Goal: Navigation & Orientation: Find specific page/section

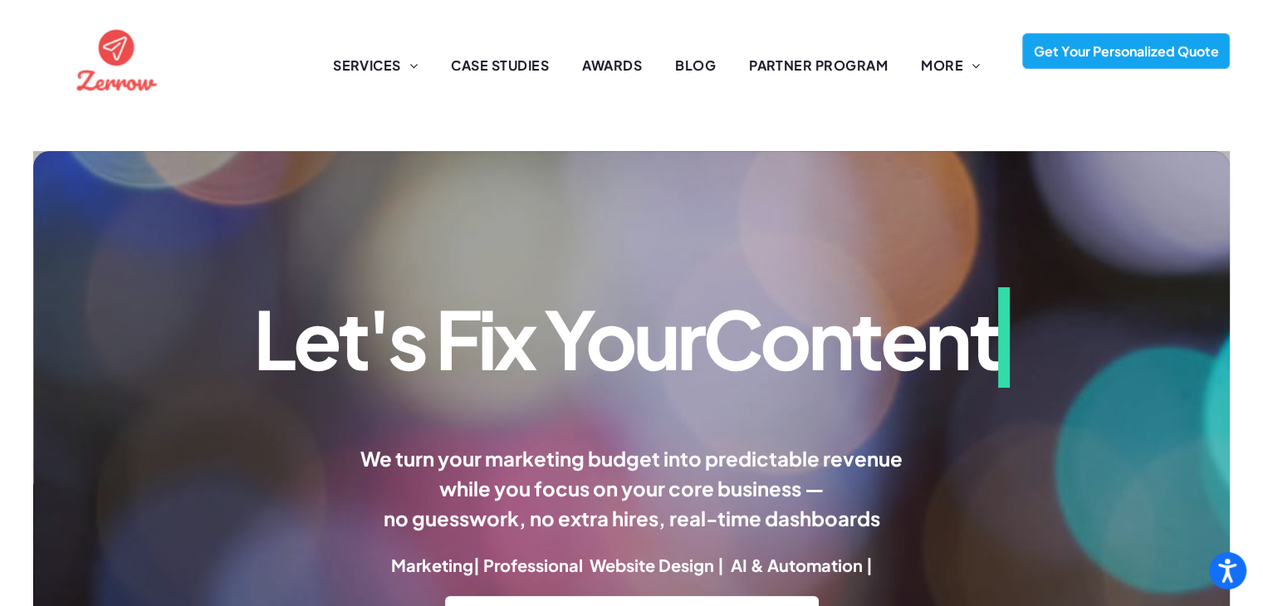
click at [966, 66] on div at bounding box center [1106, 57] width 313 height 91
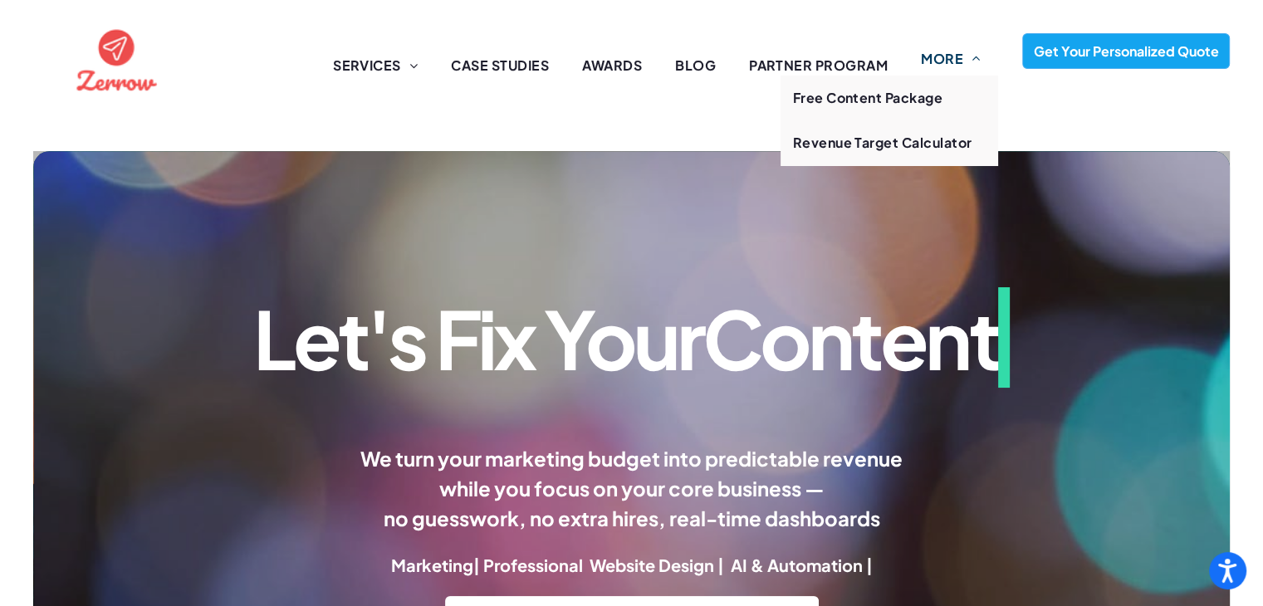
click at [947, 58] on span "MORE" at bounding box center [950, 59] width 59 height 20
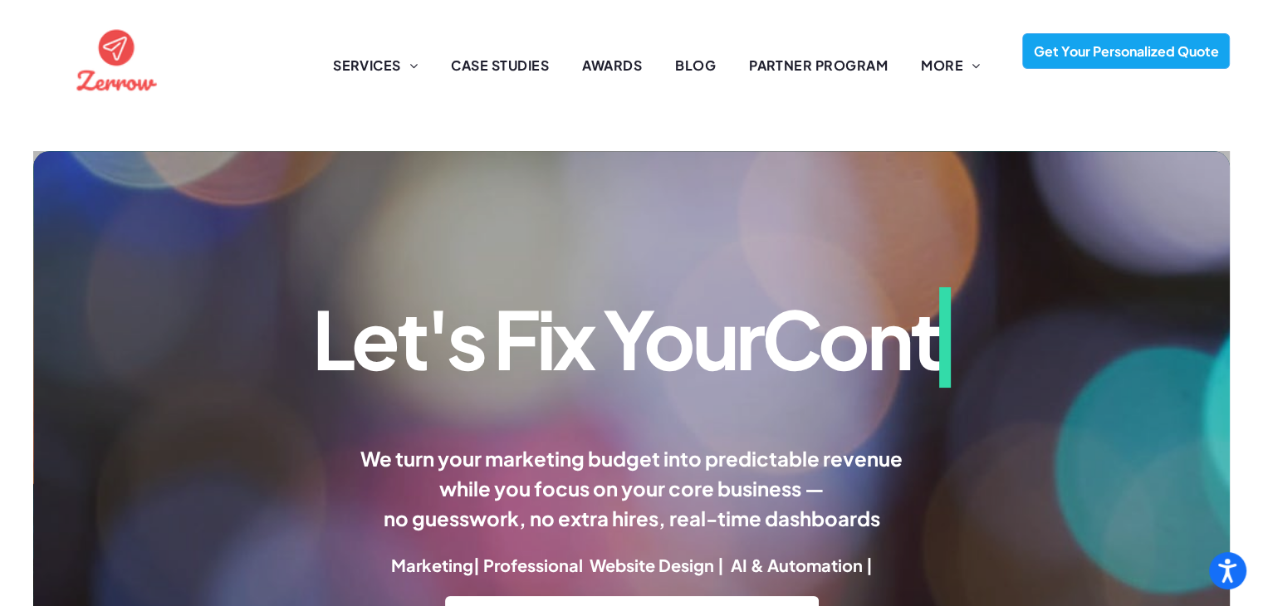
click at [522, 129] on div "Website Content Marketing SEO Conversion Rates Let's Fix Your Cont We turn your…" at bounding box center [631, 509] width 1263 height 782
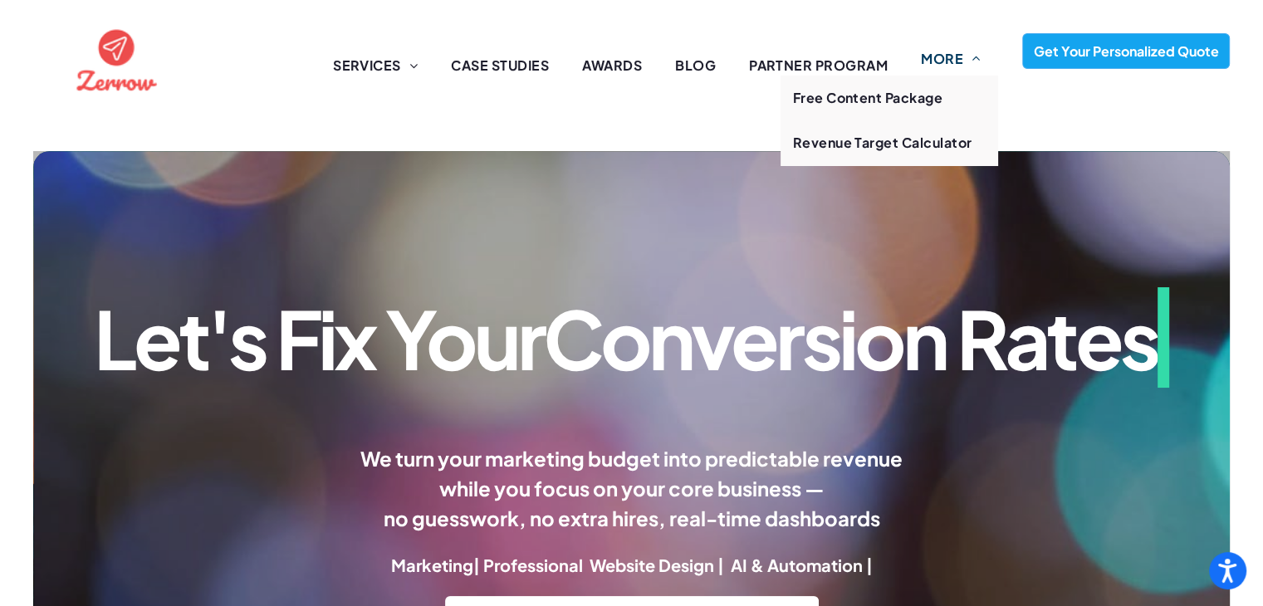
click at [940, 66] on span "MORE" at bounding box center [950, 59] width 59 height 20
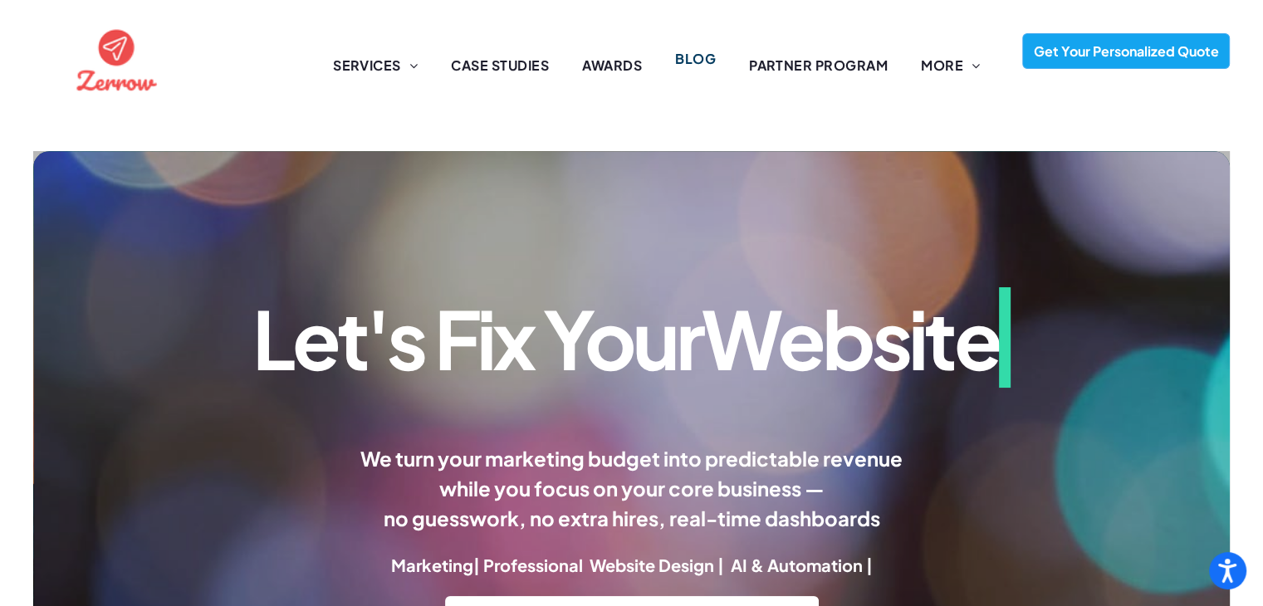
click at [694, 67] on span "BLOG" at bounding box center [695, 59] width 41 height 20
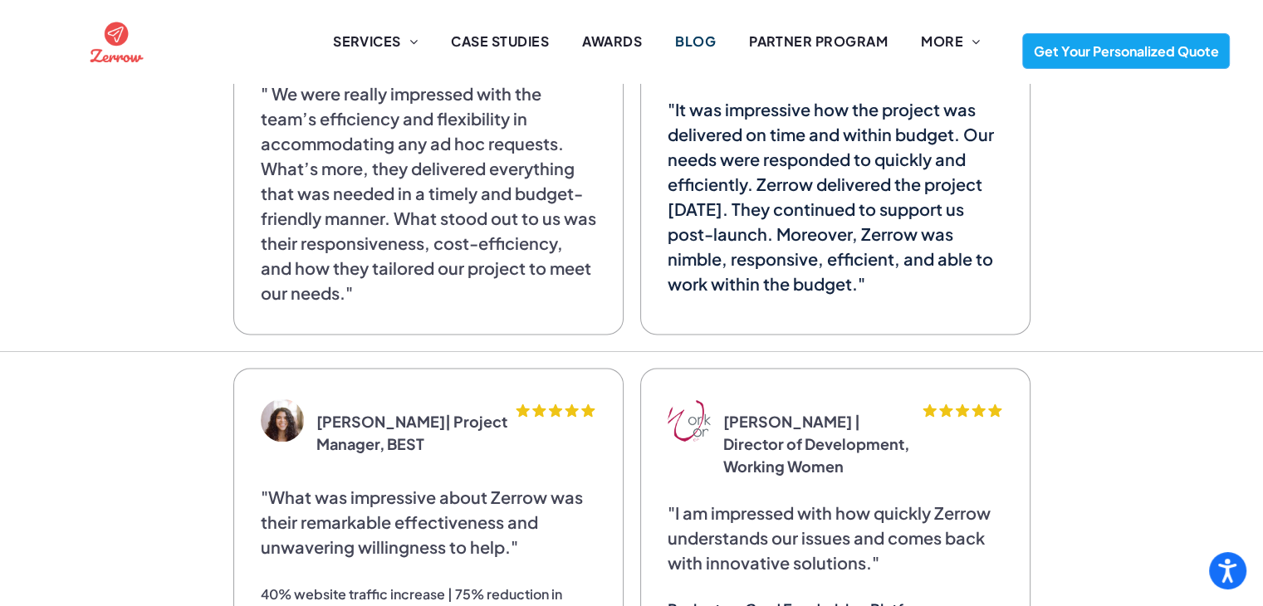
scroll to position [2242, 0]
